Goal: Communication & Community: Answer question/provide support

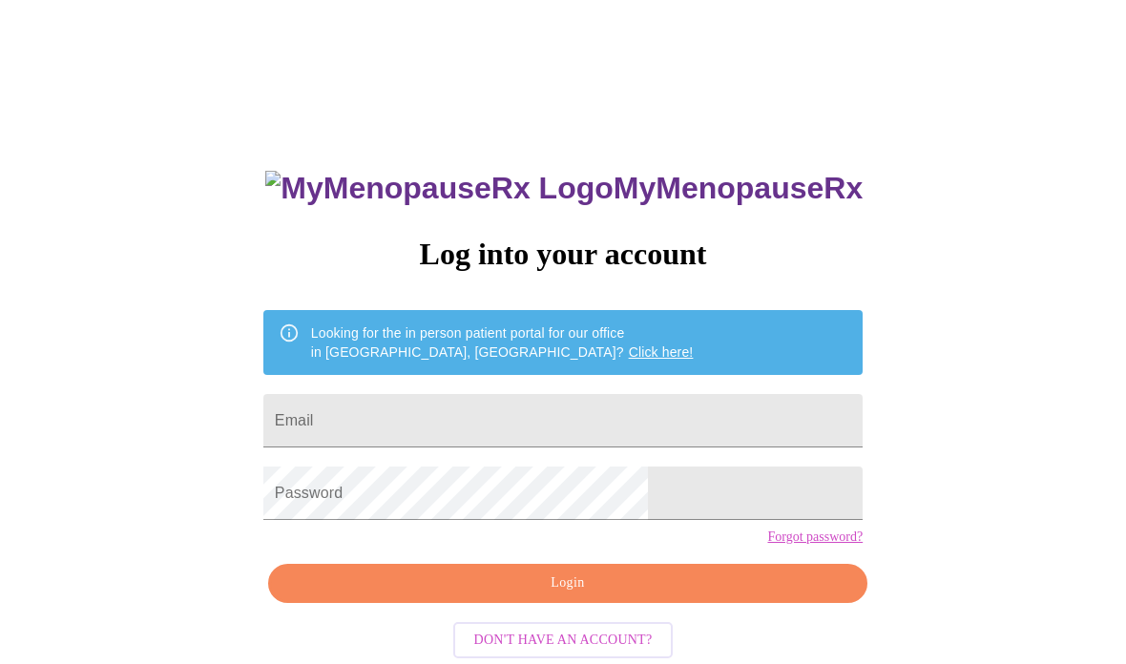
click at [454, 440] on input "Email" at bounding box center [562, 420] width 599 height 53
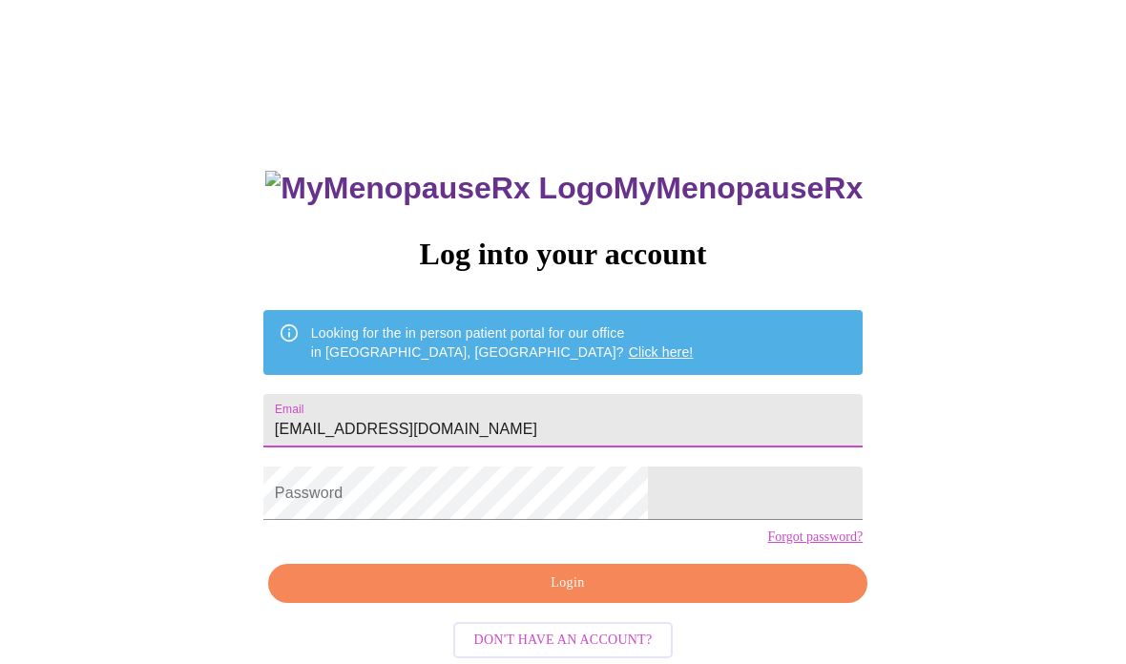
type input "[EMAIL_ADDRESS][DOMAIN_NAME]"
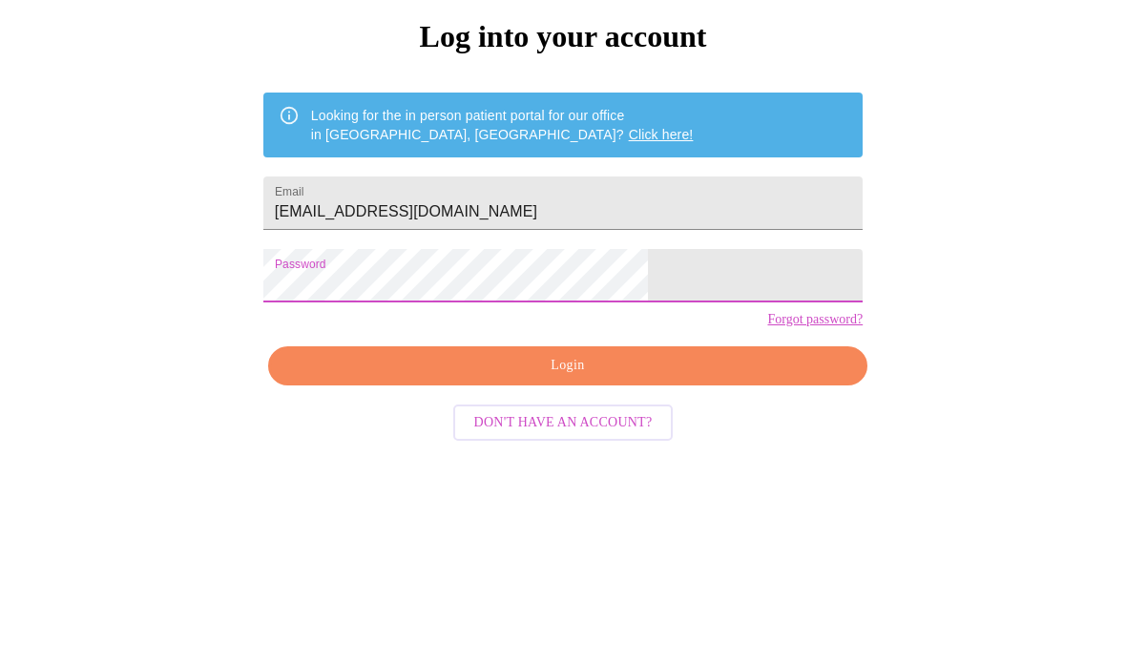
click at [618, 476] on span "Login" at bounding box center [567, 488] width 555 height 24
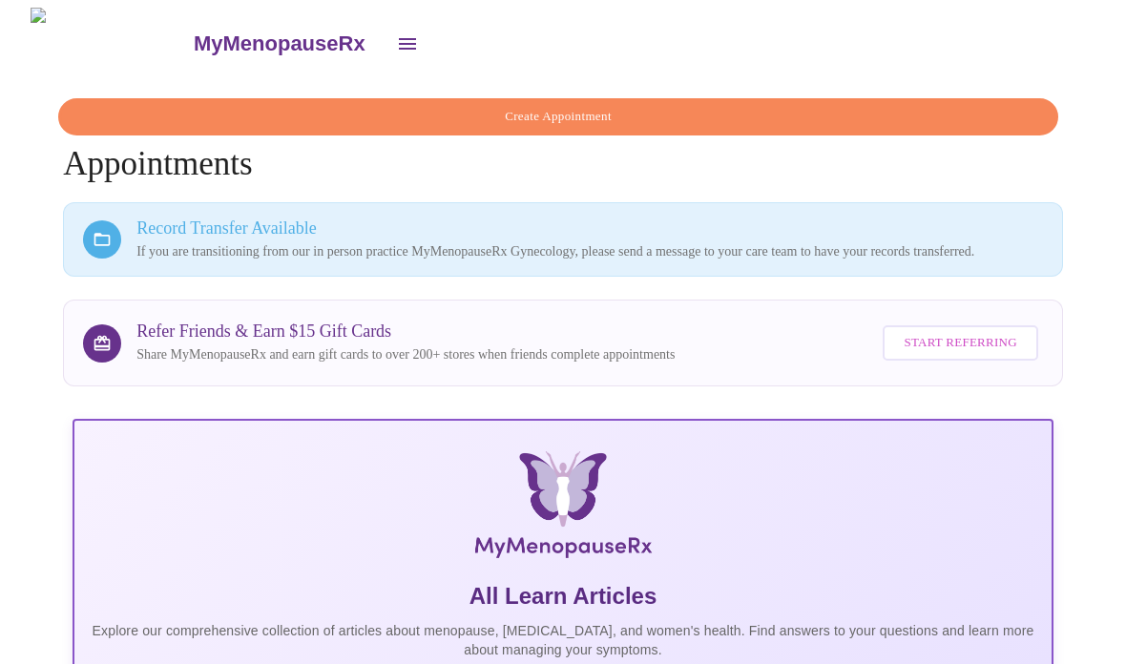
click at [396, 38] on icon "open drawer" at bounding box center [407, 43] width 23 height 23
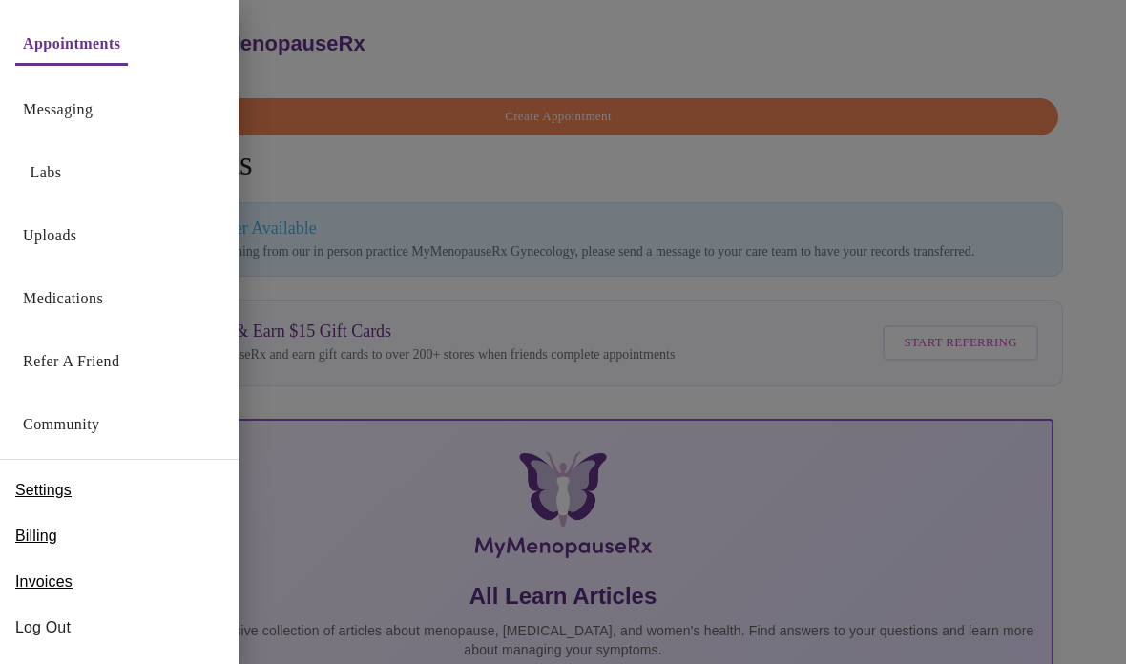
click at [93, 111] on link "Messaging" at bounding box center [58, 109] width 70 height 27
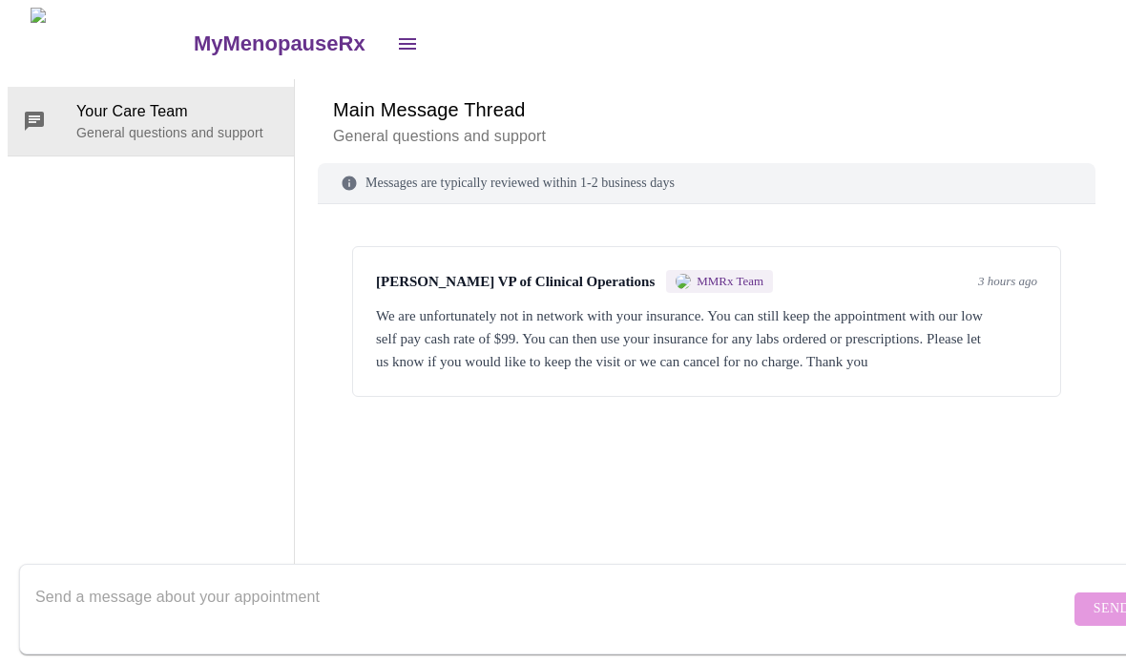
scroll to position [71, 0]
click at [158, 578] on textarea "Send a message about your appointment" at bounding box center [552, 608] width 1034 height 61
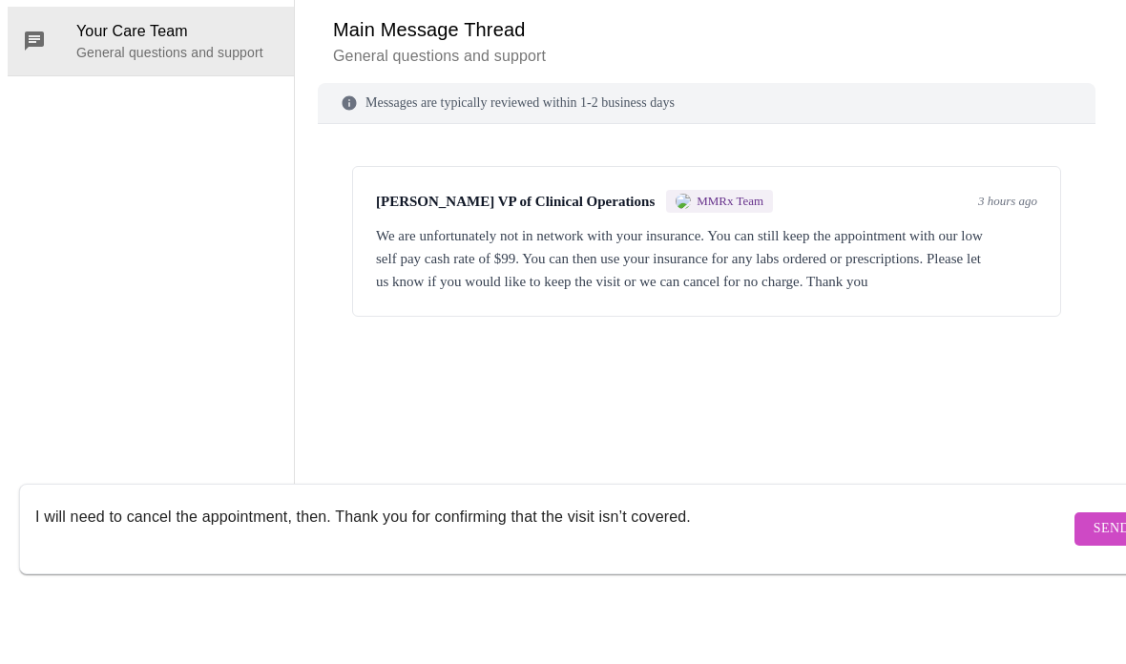
type textarea "I will need to cancel the appointment, then. Thank you for confirming that the …"
click at [1094, 597] on span "Send" at bounding box center [1112, 609] width 36 height 24
